Goal: Communication & Community: Ask a question

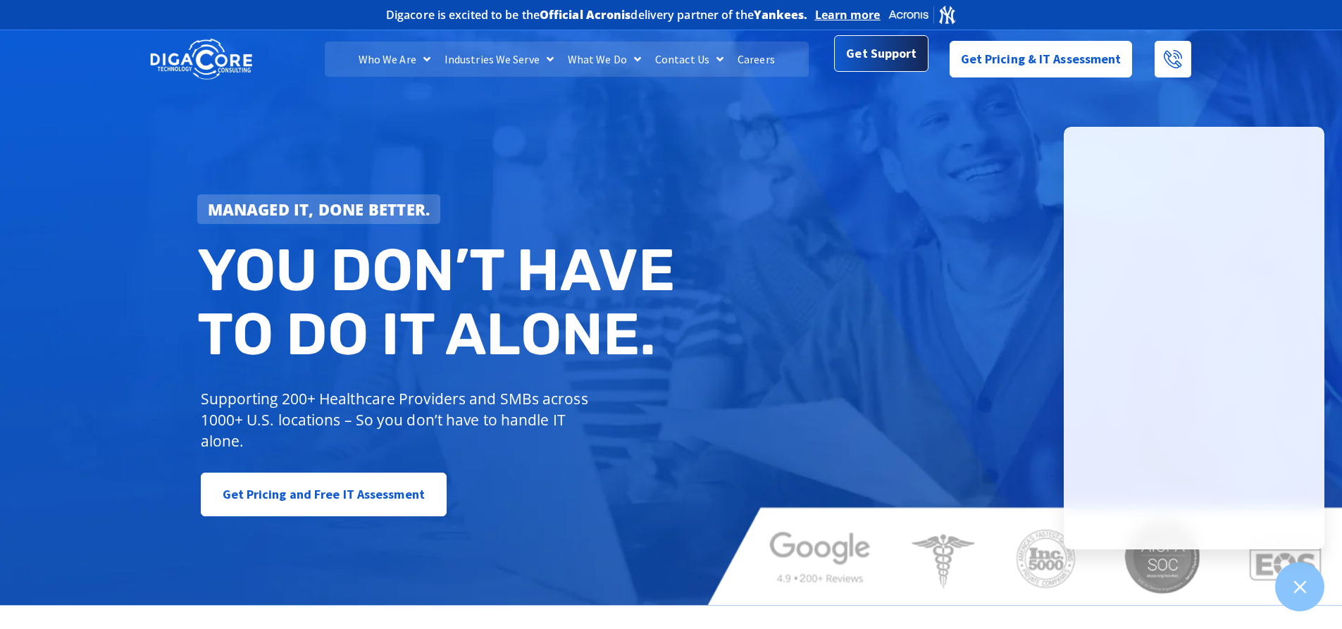
click at [884, 56] on span "Get Support" at bounding box center [881, 54] width 70 height 28
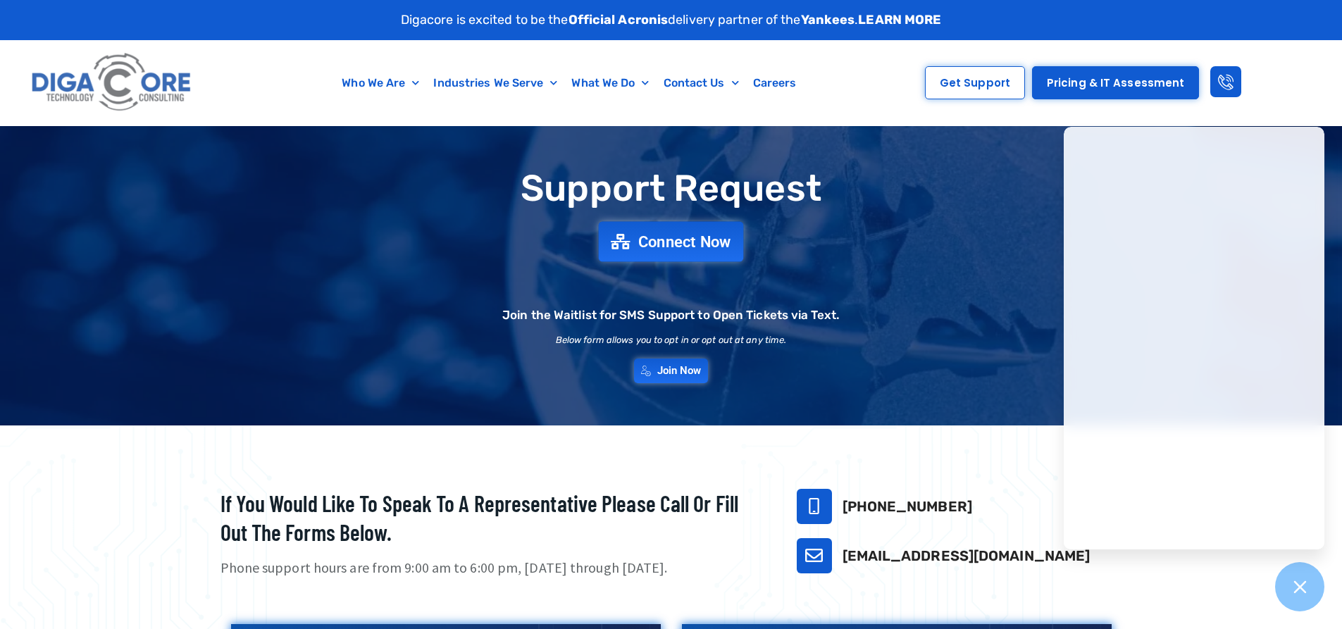
click at [662, 237] on span "Connect Now" at bounding box center [684, 242] width 93 height 16
click at [979, 86] on span "Get Support" at bounding box center [975, 83] width 70 height 11
click at [696, 245] on span "Connect Now" at bounding box center [684, 242] width 93 height 16
click at [682, 238] on span "Connect Now" at bounding box center [684, 242] width 93 height 16
